Goal: Find specific page/section: Find specific page/section

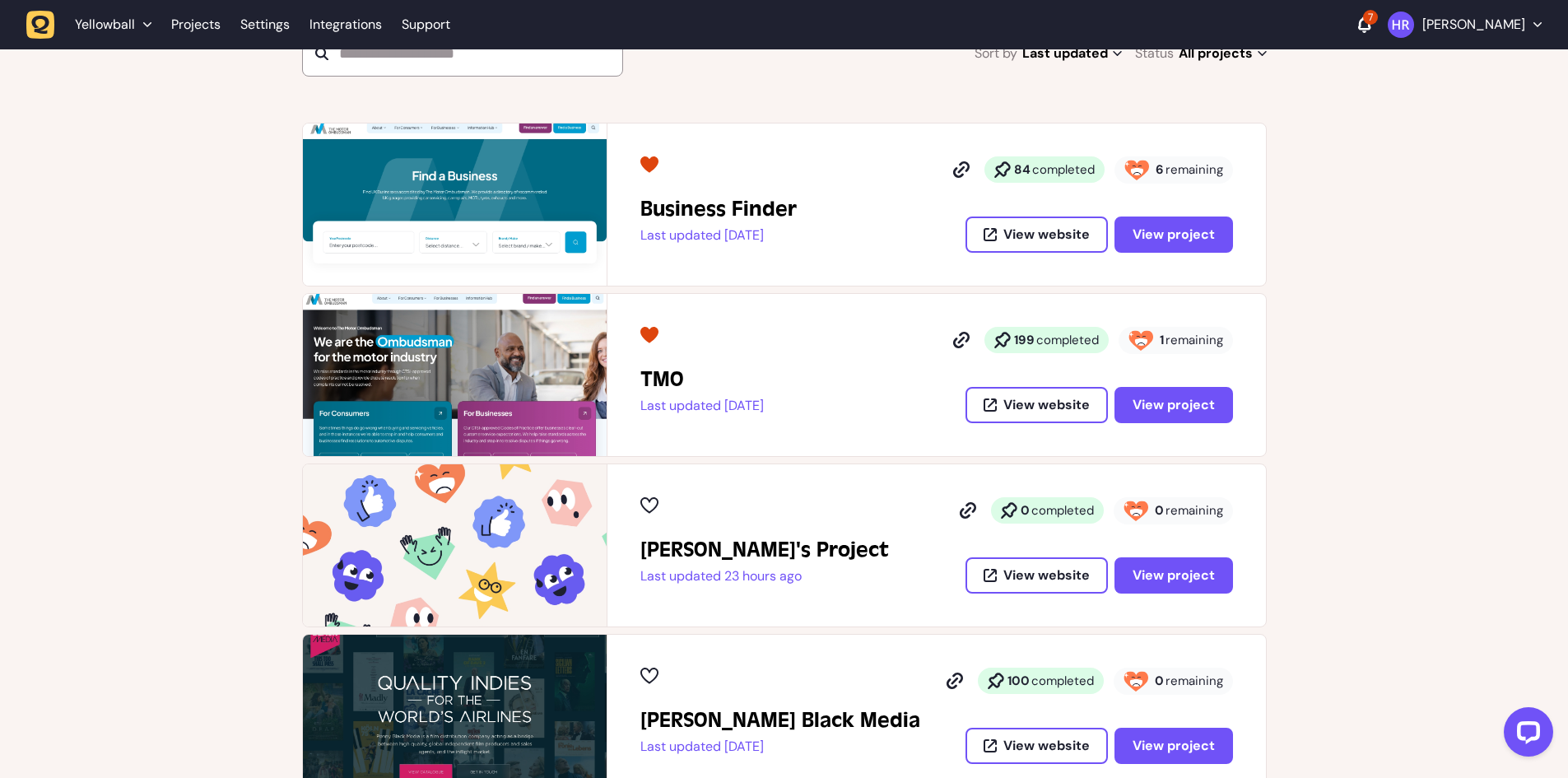
scroll to position [329, 0]
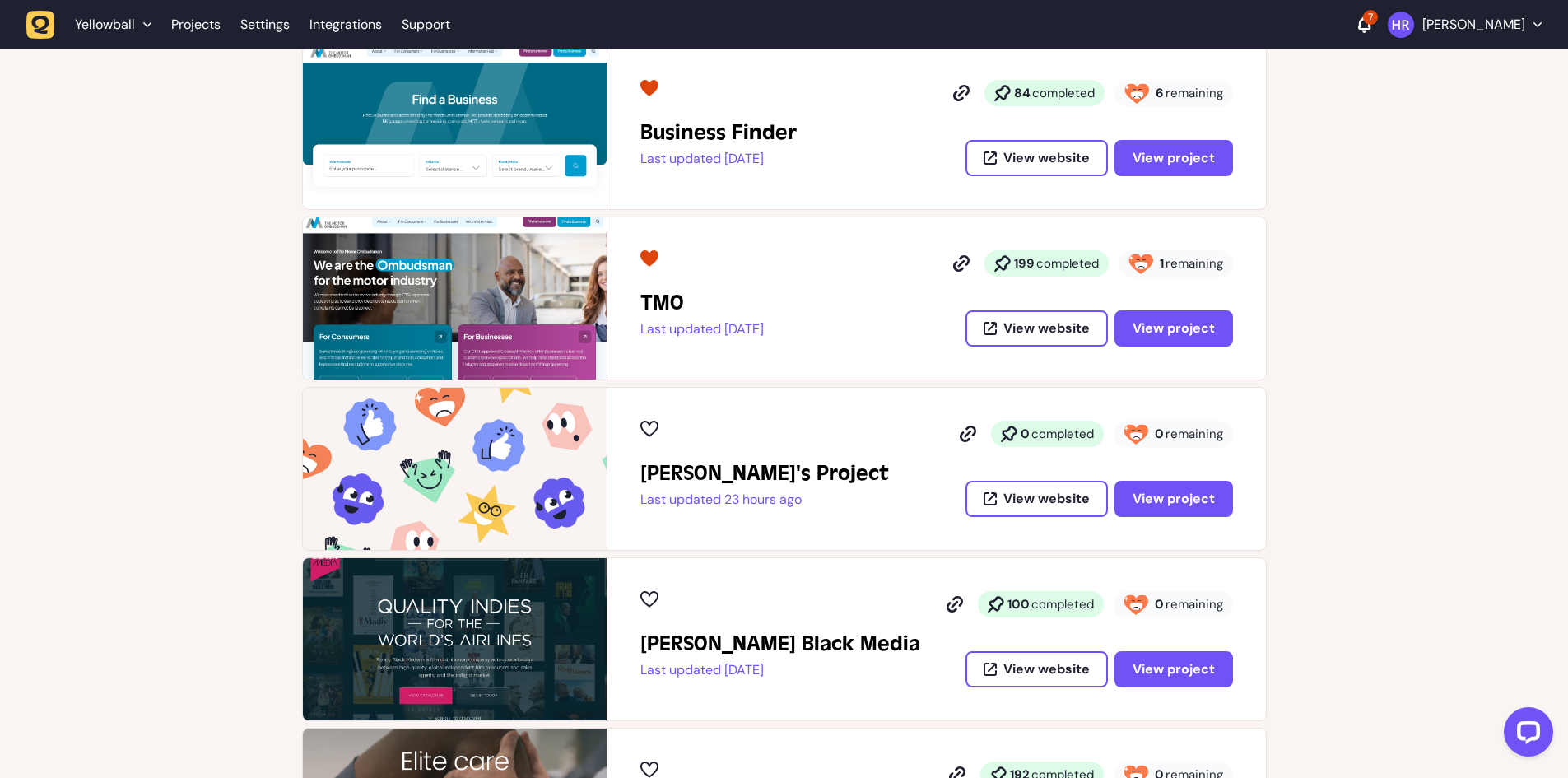
click at [844, 440] on div "[PERSON_NAME]'s Project Last updated 23 hours ago 0 completed 0 remaining View …" at bounding box center [936, 468] width 592 height 96
drag, startPoint x: 1173, startPoint y: 325, endPoint x: 1157, endPoint y: 327, distance: 16.1
click at [1157, 327] on span "View project" at bounding box center [1173, 328] width 82 height 14
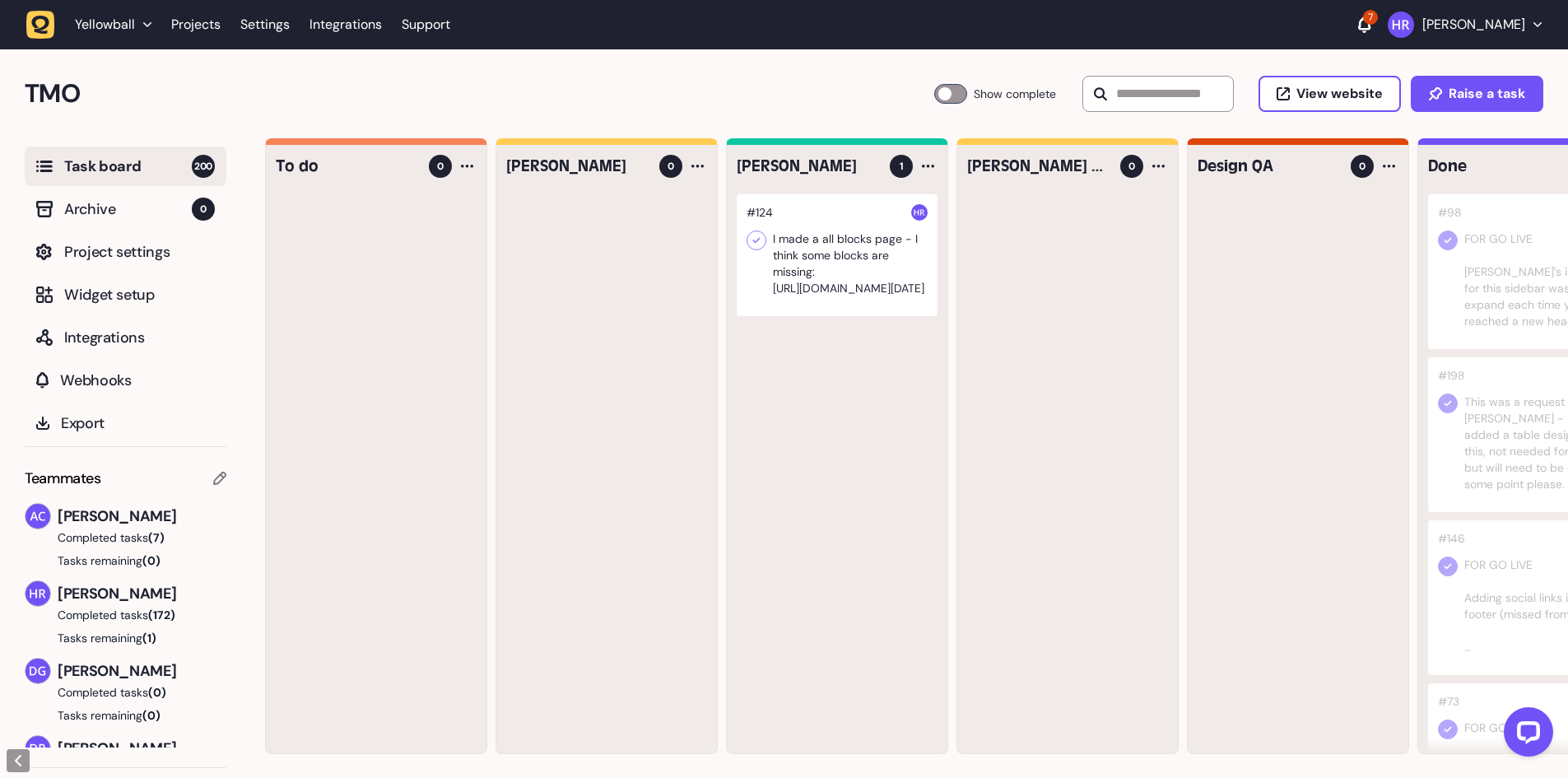
click at [755, 243] on icon at bounding box center [756, 240] width 16 height 16
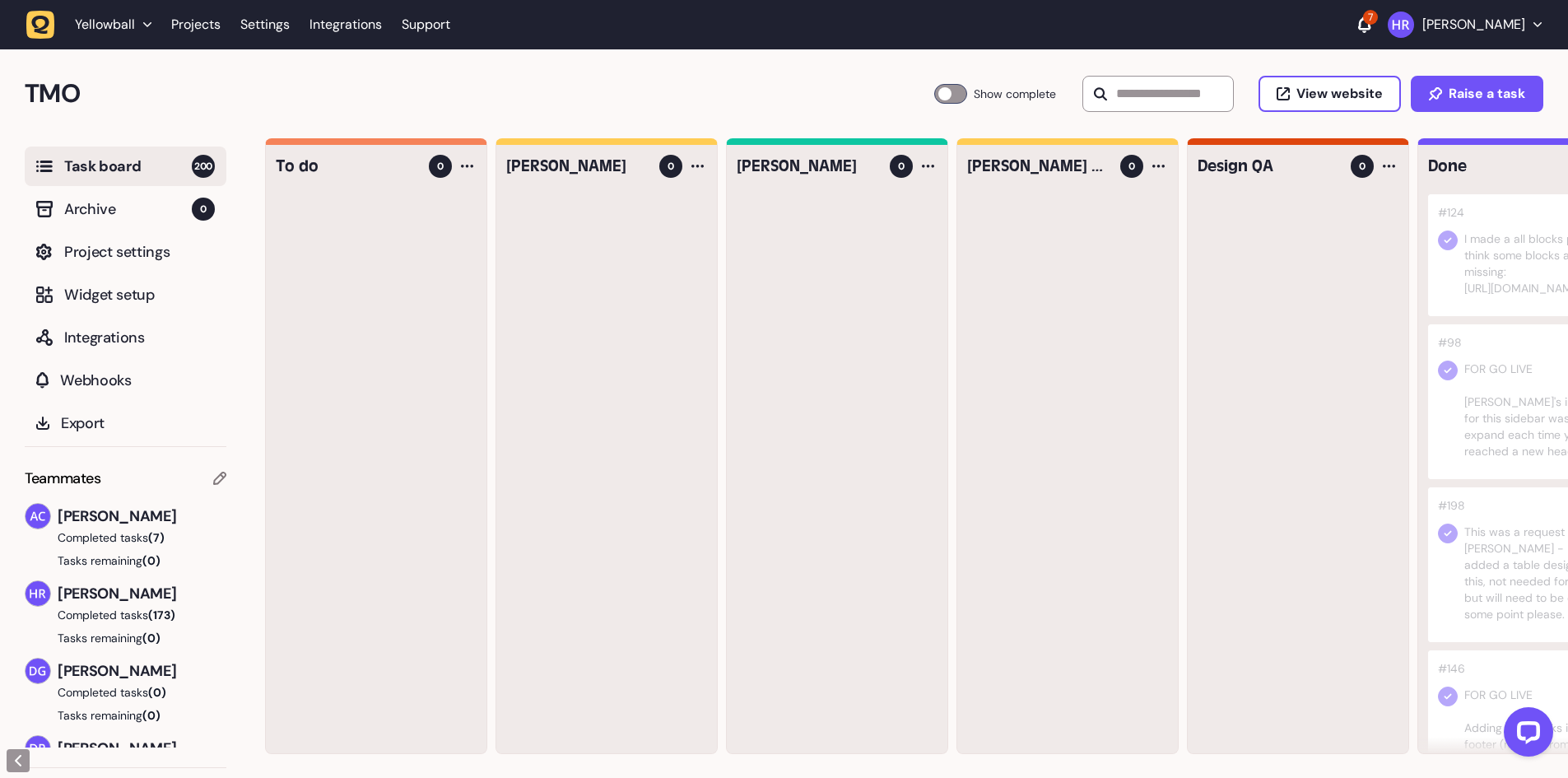
click at [222, 33] on li "Projects" at bounding box center [196, 24] width 69 height 30
click at [197, 25] on link "Projects" at bounding box center [196, 24] width 50 height 30
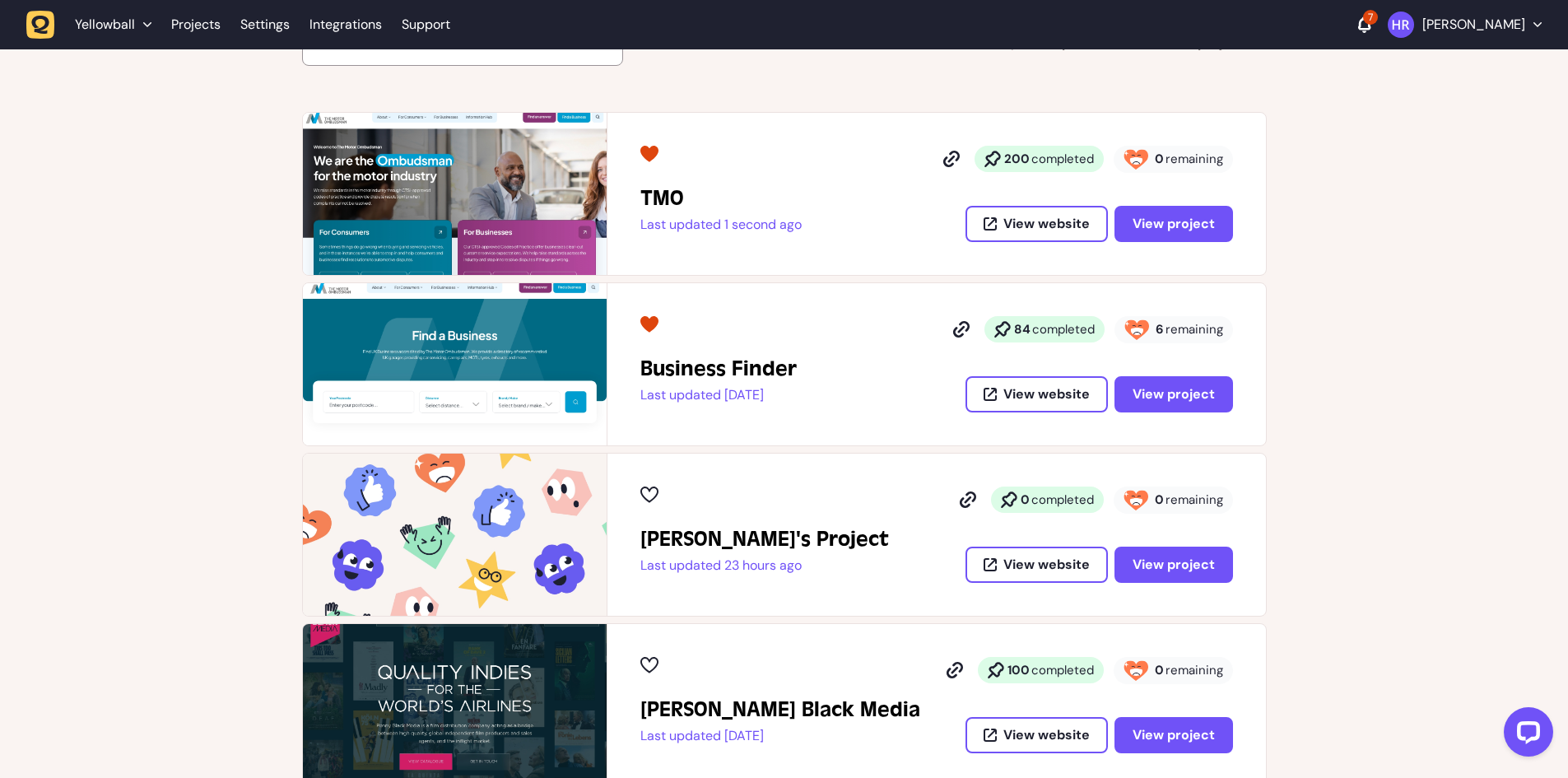
scroll to position [247, 0]
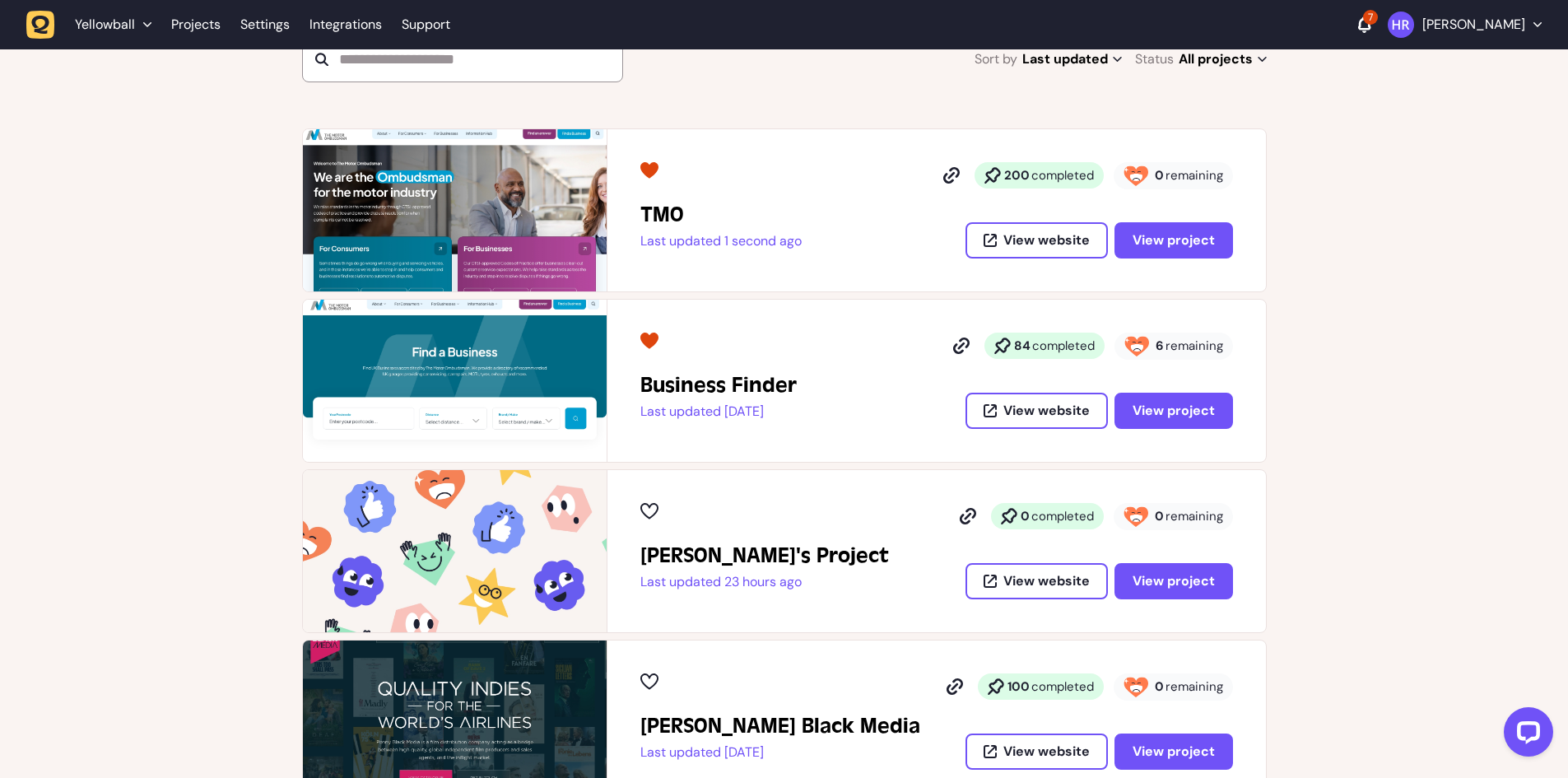
click at [649, 171] on icon at bounding box center [649, 170] width 18 height 16
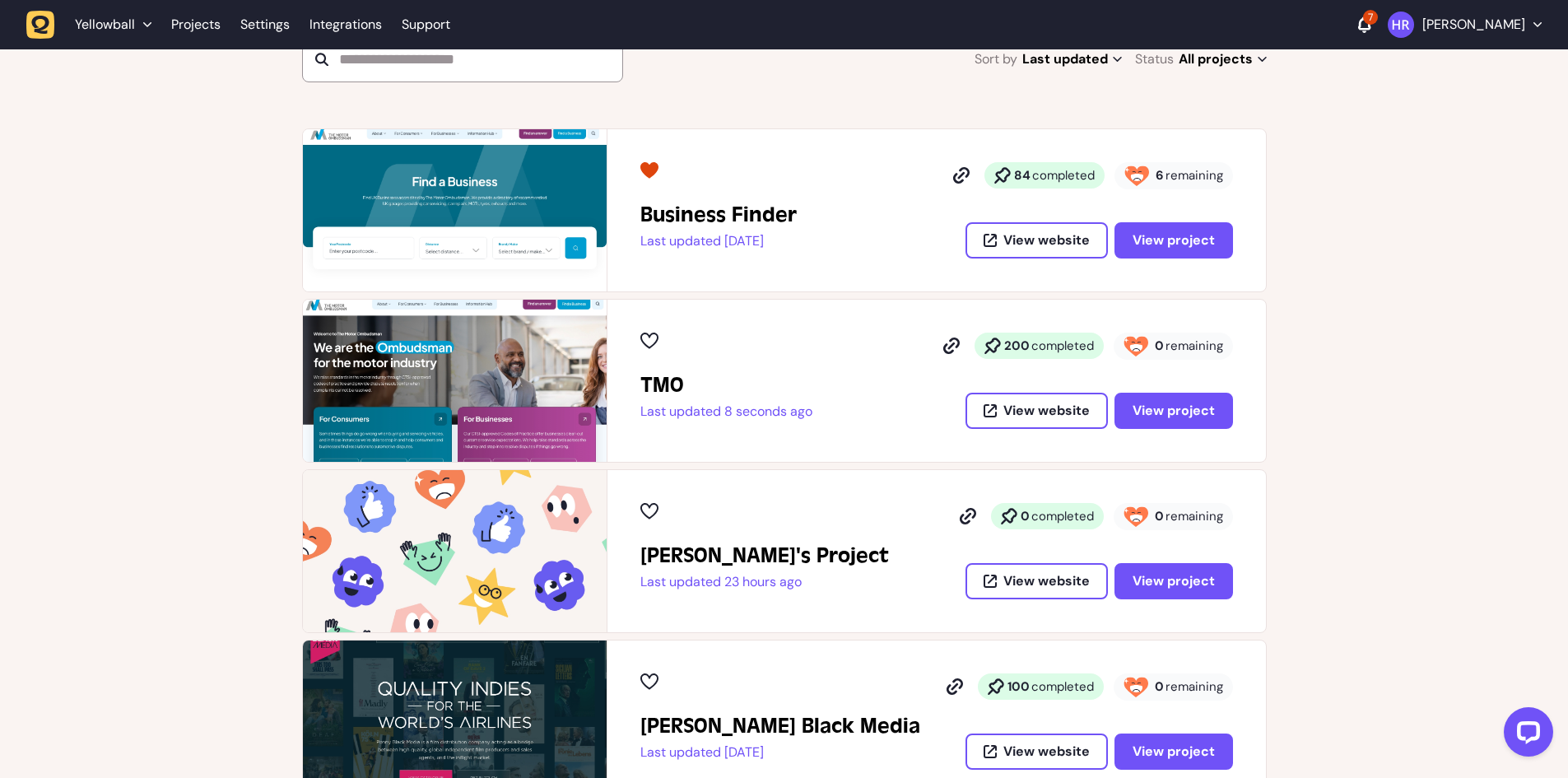
click at [1393, 363] on div "Business Finder Last updated [DATE] 84 completed 6 remaining View website View …" at bounding box center [784, 550] width 1568 height 845
